Goal: Check status: Check status

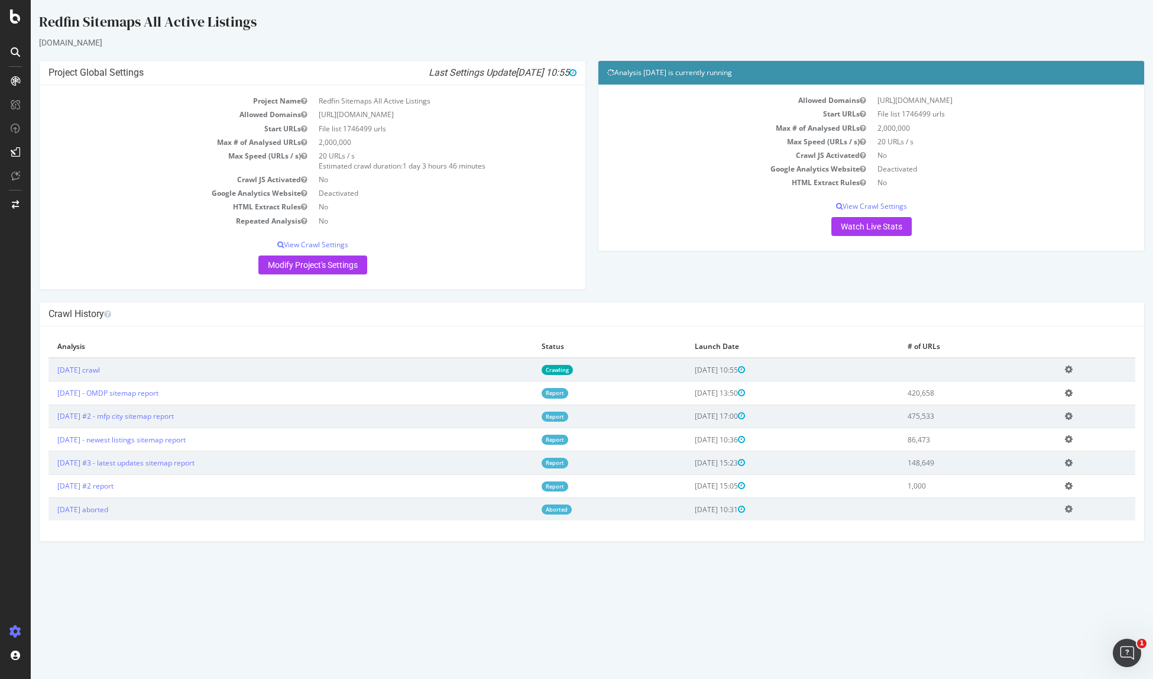
click at [533, 368] on td "2025 Sep. 10th crawl" at bounding box center [290, 370] width 484 height 24
